Goal: Find specific page/section: Find specific page/section

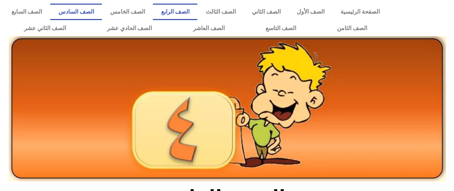
click at [102, 13] on link "الصف السادس" at bounding box center [76, 12] width 52 height 17
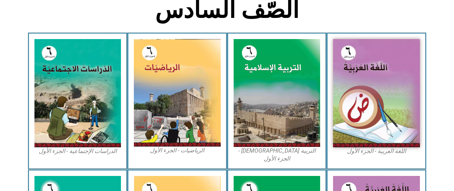
scroll to position [192, 0]
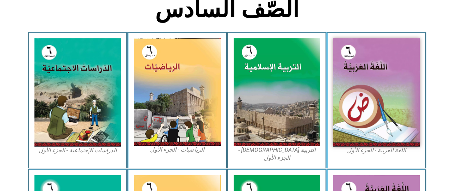
click at [360, 85] on img at bounding box center [376, 92] width 87 height 108
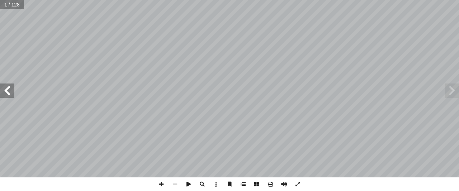
click at [6, 92] on span at bounding box center [7, 91] width 14 height 14
click at [6, 90] on span at bounding box center [7, 91] width 14 height 14
click at [5, 89] on span at bounding box center [7, 91] width 14 height 14
click at [7, 90] on span at bounding box center [7, 91] width 14 height 14
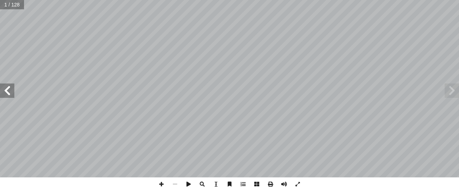
click at [7, 90] on span at bounding box center [7, 91] width 14 height 14
click at [8, 87] on span at bounding box center [7, 91] width 14 height 14
click at [9, 89] on span at bounding box center [7, 91] width 14 height 14
click at [9, 90] on span at bounding box center [7, 91] width 14 height 14
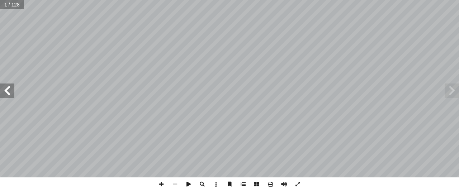
click at [9, 90] on span at bounding box center [7, 91] width 14 height 14
click at [9, 89] on span at bounding box center [7, 91] width 14 height 14
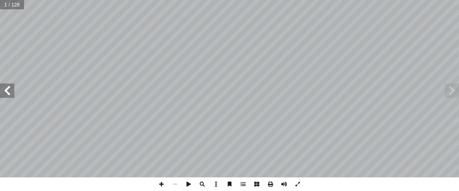
click at [10, 88] on span at bounding box center [7, 91] width 14 height 14
